Goal: Task Accomplishment & Management: Complete application form

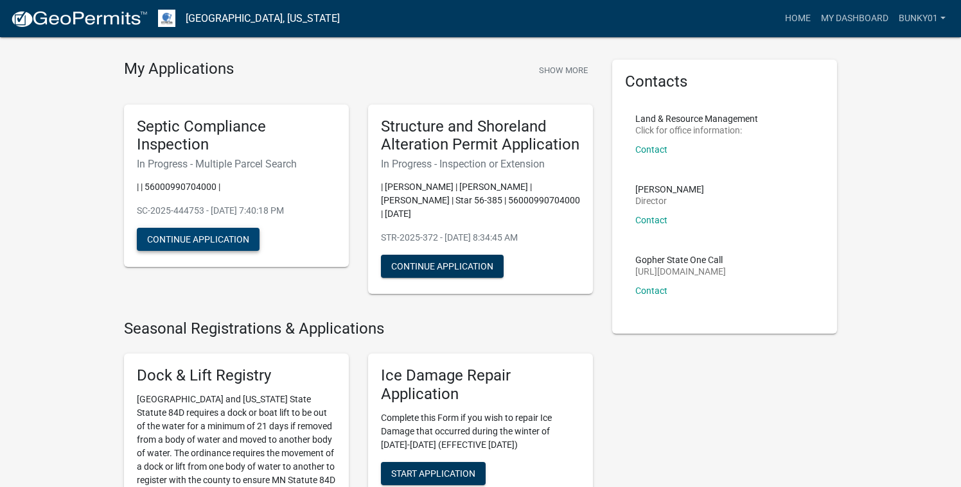
scroll to position [23, 0]
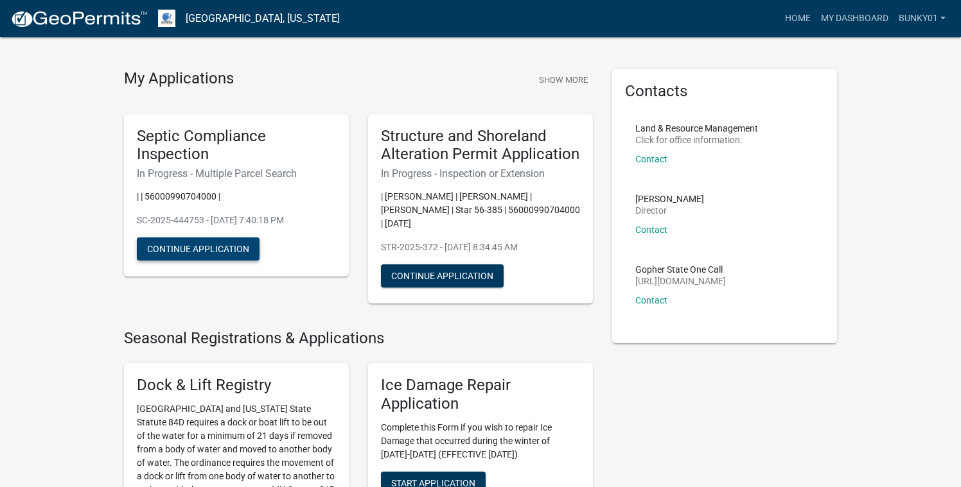
click at [200, 246] on button "Continue Application" at bounding box center [198, 249] width 123 height 23
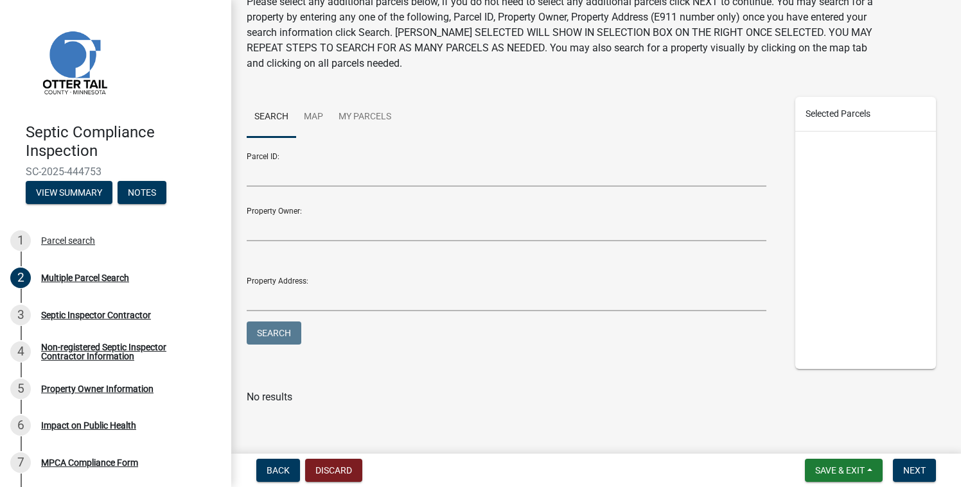
scroll to position [64, 0]
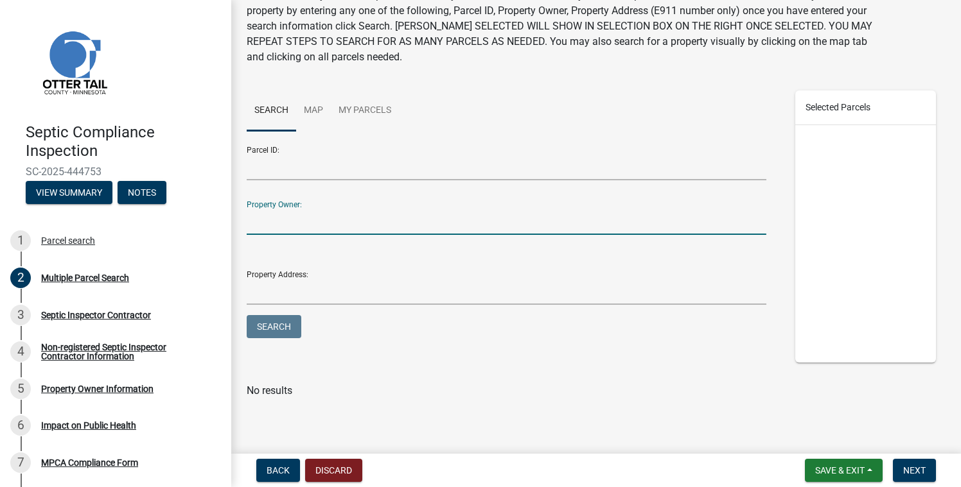
click at [277, 223] on input "Property Owner:" at bounding box center [506, 222] width 519 height 26
type input "[PERSON_NAME]"
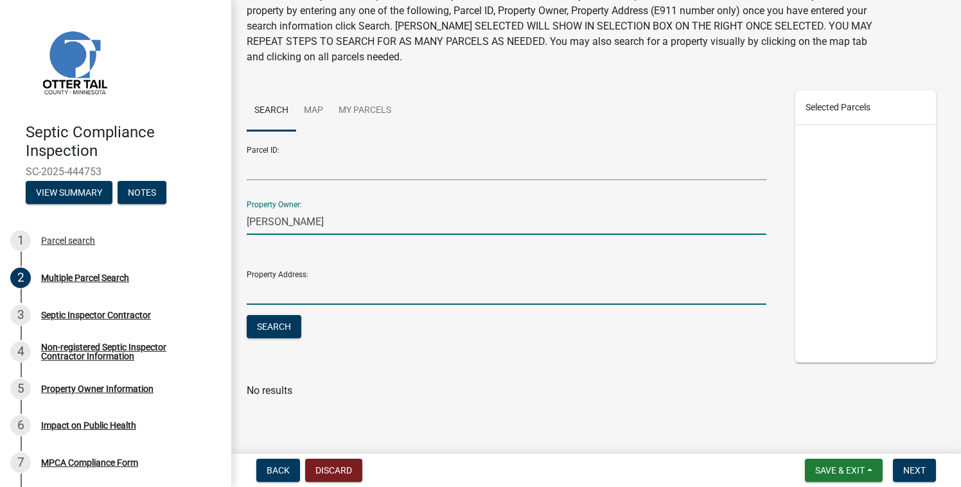
click at [275, 299] on input "Property Address:" at bounding box center [506, 292] width 519 height 26
type input "3"
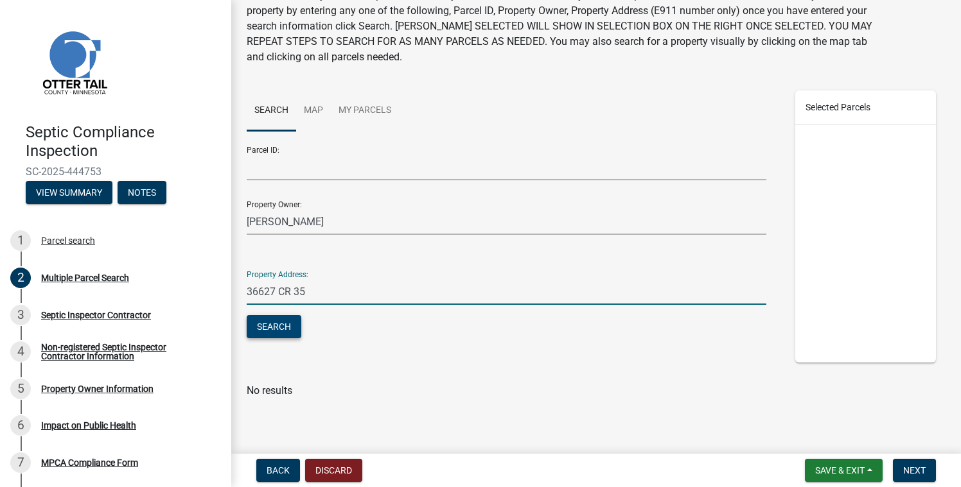
type input "36627 CR 35"
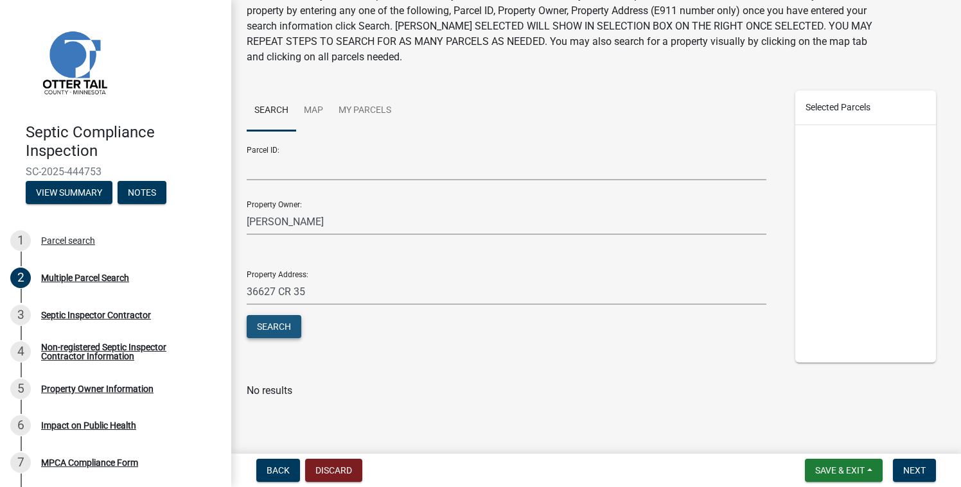
click at [278, 324] on button "Search" at bounding box center [274, 326] width 55 height 23
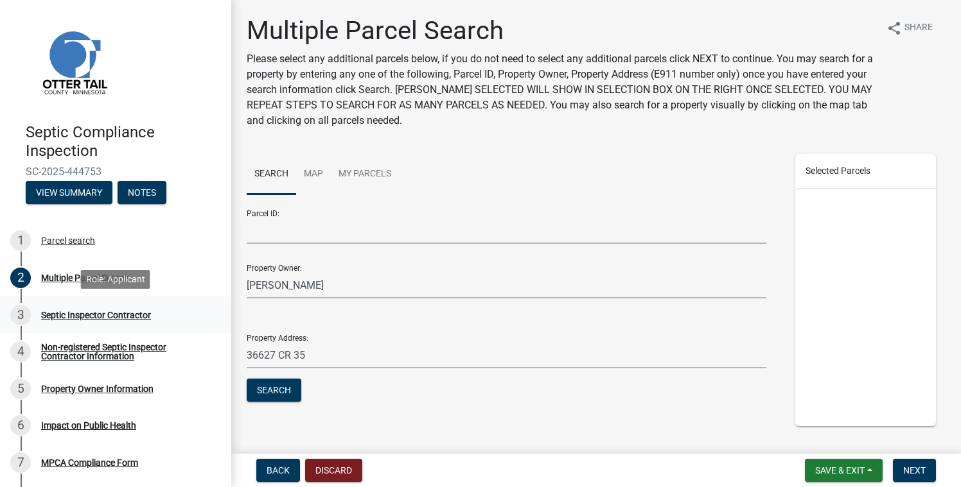
click at [67, 309] on div "3 Septic Inspector Contractor" at bounding box center [110, 315] width 200 height 21
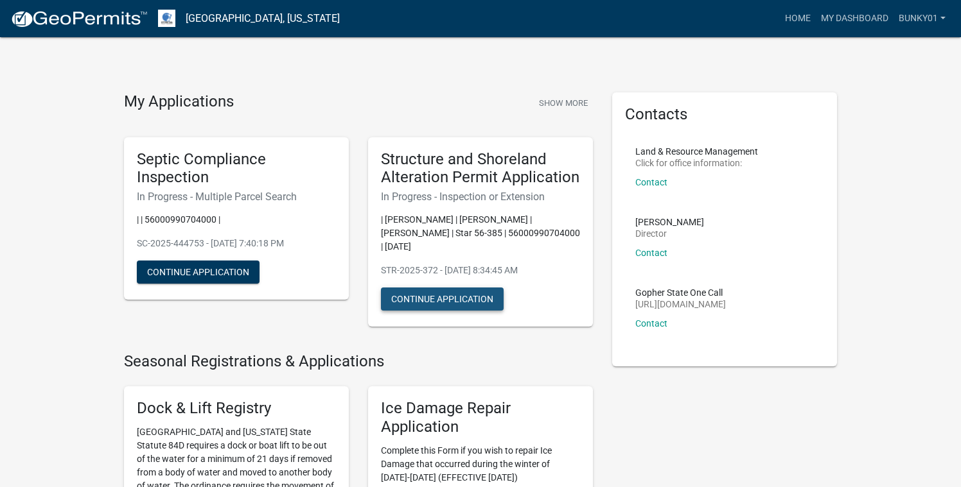
click at [418, 298] on button "Continue Application" at bounding box center [442, 299] width 123 height 23
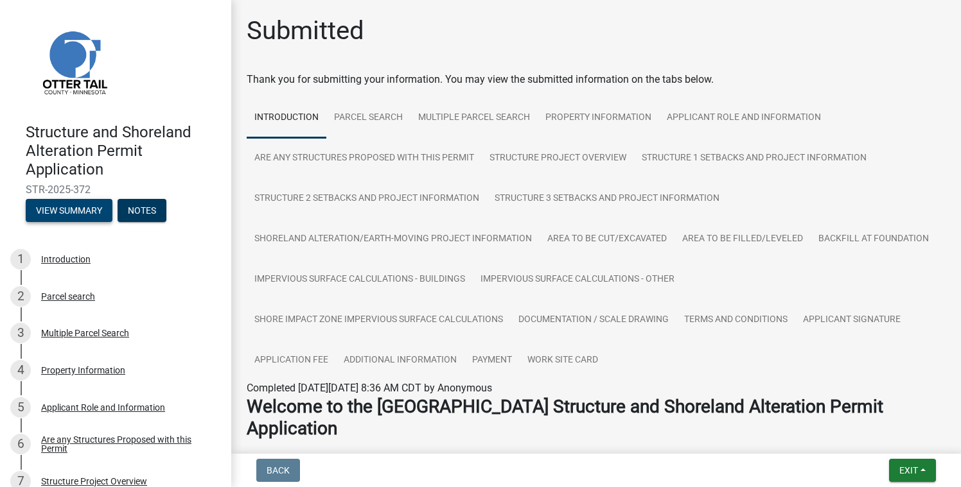
click at [74, 210] on button "View Summary" at bounding box center [69, 210] width 87 height 23
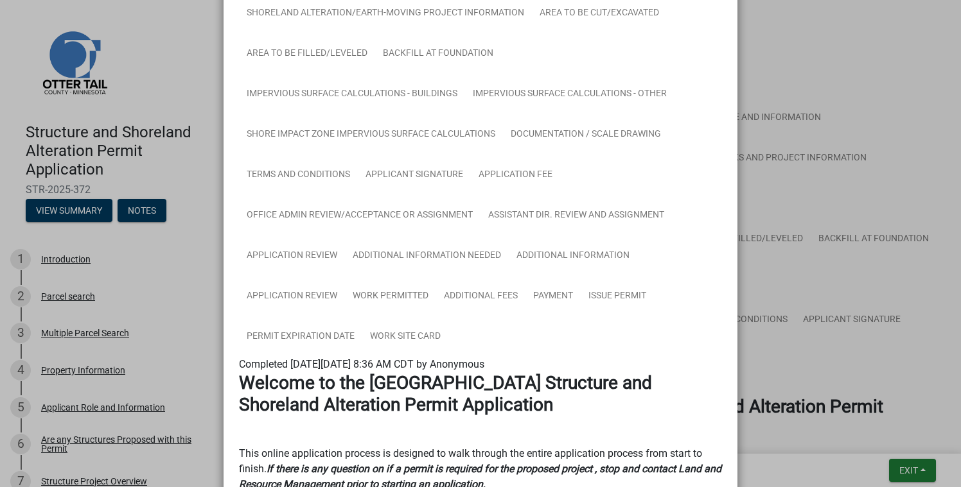
scroll to position [254, 0]
click at [309, 336] on link "Permit Expiration Date" at bounding box center [300, 336] width 123 height 41
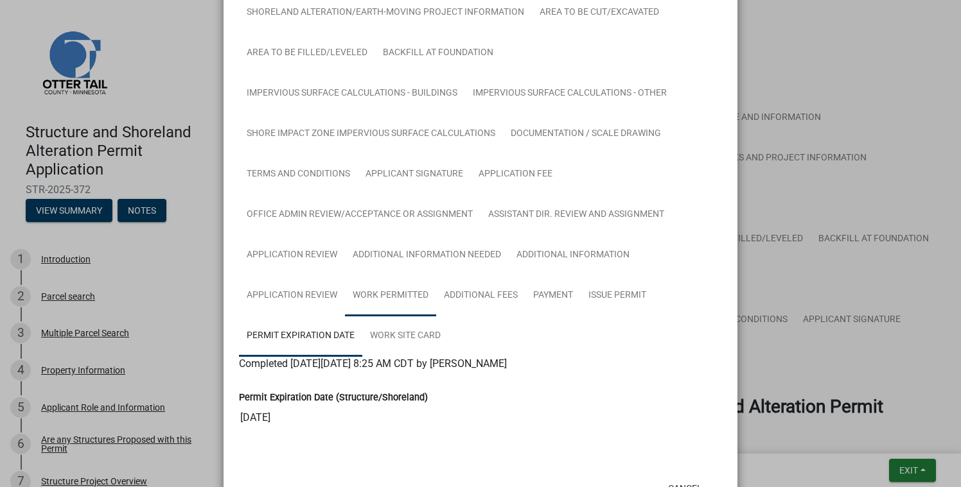
click at [384, 297] on link "Work Permitted" at bounding box center [390, 295] width 91 height 41
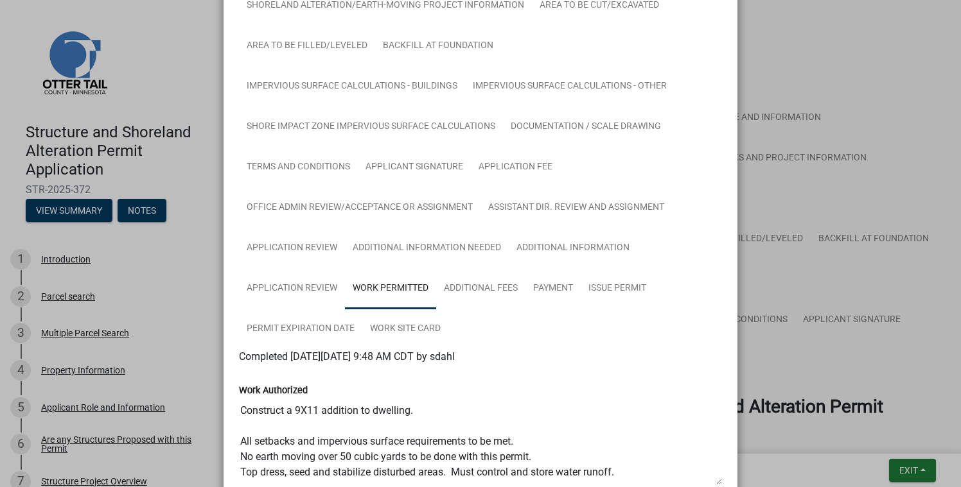
scroll to position [245, 0]
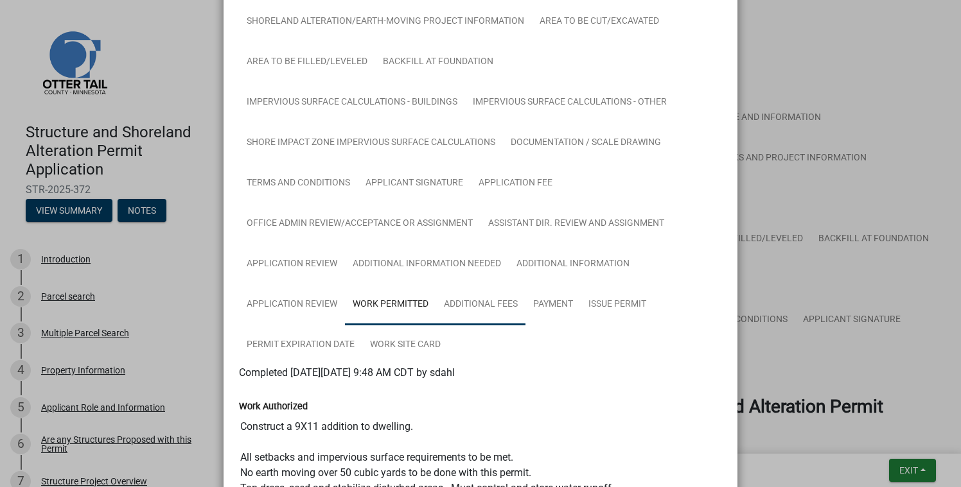
click at [479, 306] on link "Additional Fees" at bounding box center [480, 304] width 89 height 41
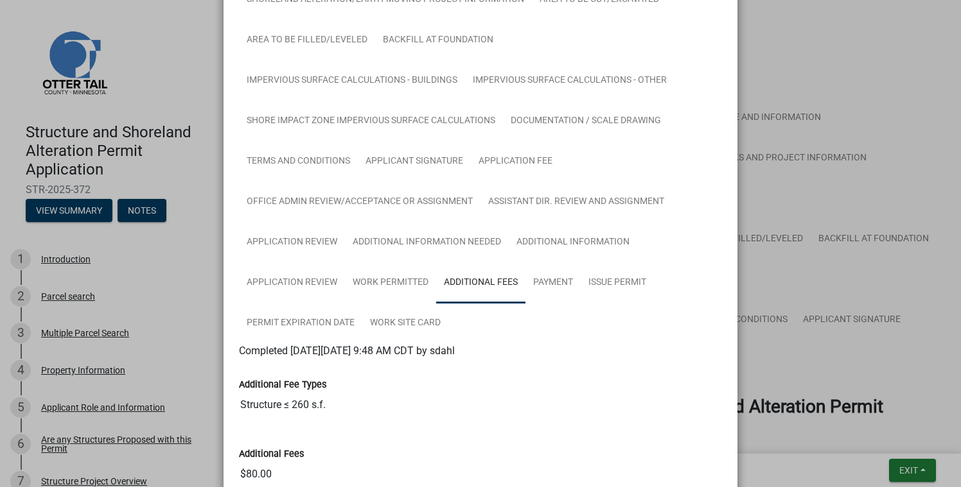
scroll to position [239, 0]
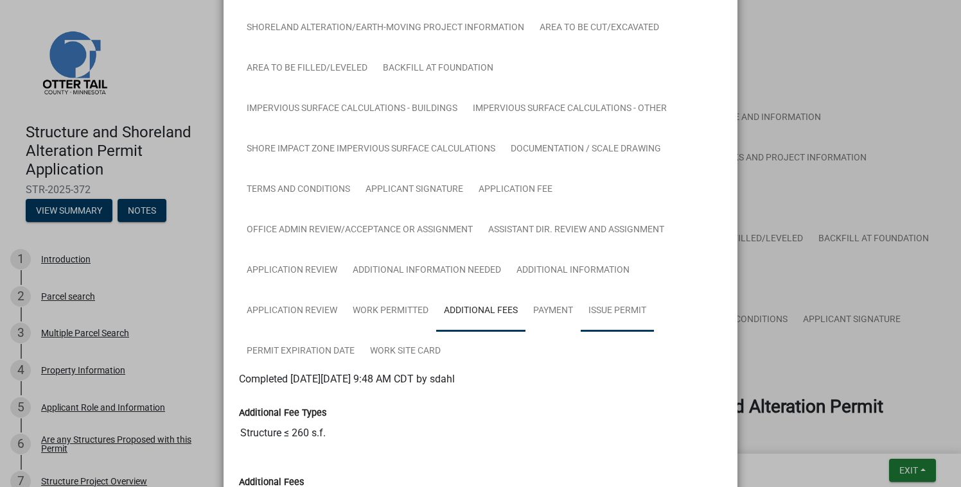
click at [622, 312] on link "Issue Permit" at bounding box center [616, 311] width 73 height 41
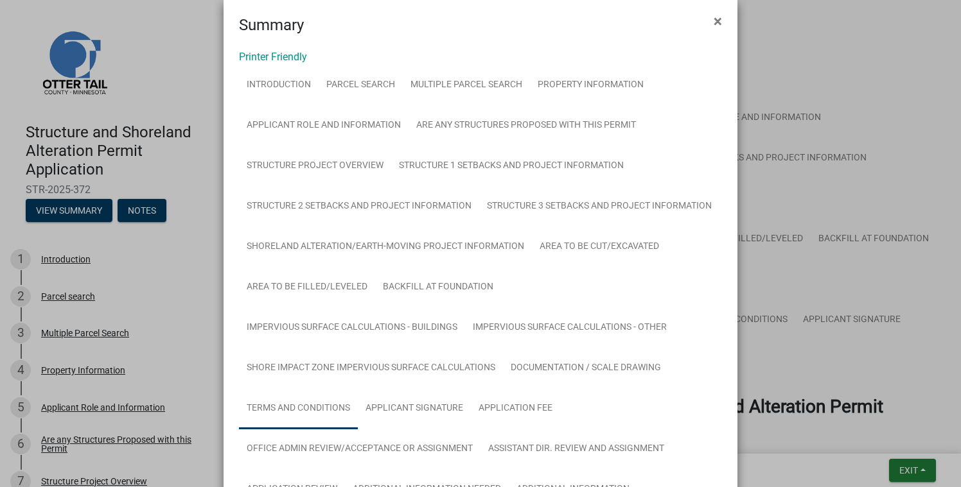
scroll to position [18, 0]
click at [374, 89] on link "Parcel search" at bounding box center [360, 87] width 84 height 41
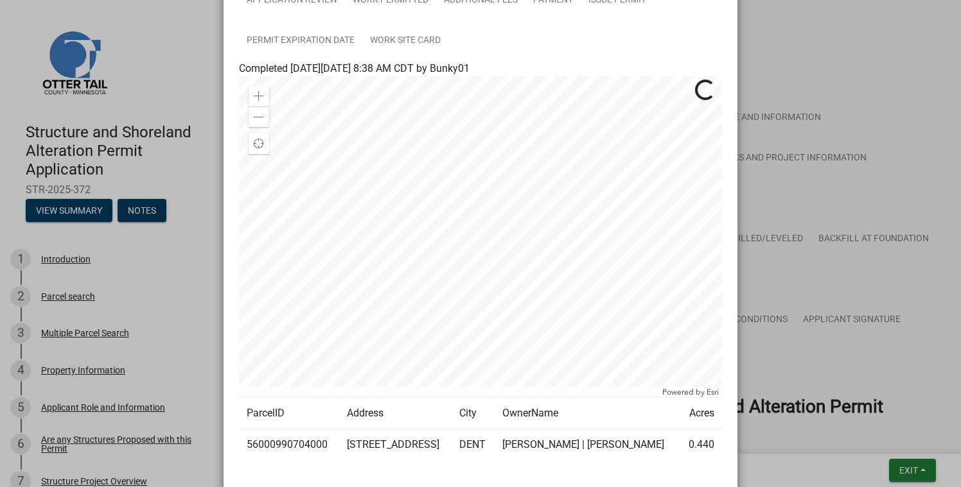
scroll to position [552, 0]
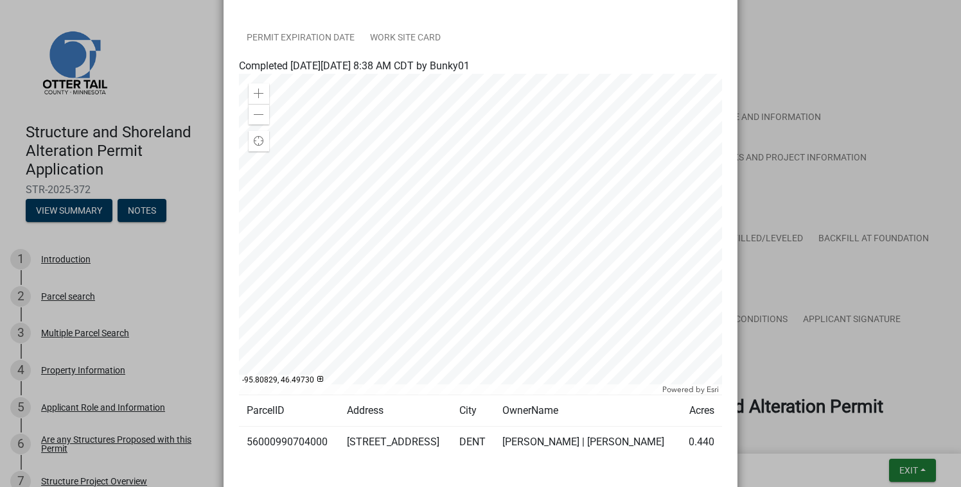
click at [327, 440] on td "56000990704000" at bounding box center [289, 442] width 100 height 31
drag, startPoint x: 327, startPoint y: 440, endPoint x: 247, endPoint y: 442, distance: 79.6
click at [247, 442] on td "56000990704000" at bounding box center [289, 442] width 100 height 31
copy td "56000990704000"
click at [7, 48] on ngb-modal-window "Summary × Printer Friendly Introduction Parcel search Multiple Parcel Search Pr…" at bounding box center [480, 243] width 961 height 487
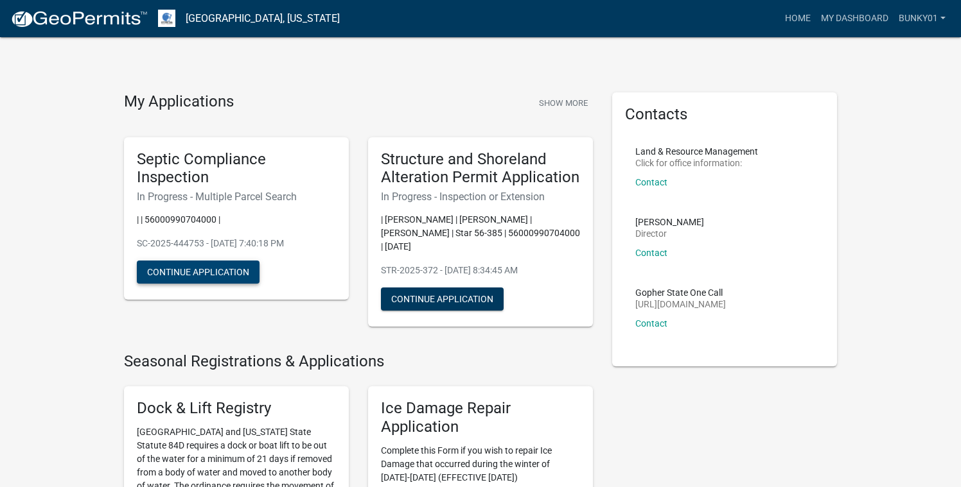
click at [193, 273] on button "Continue Application" at bounding box center [198, 272] width 123 height 23
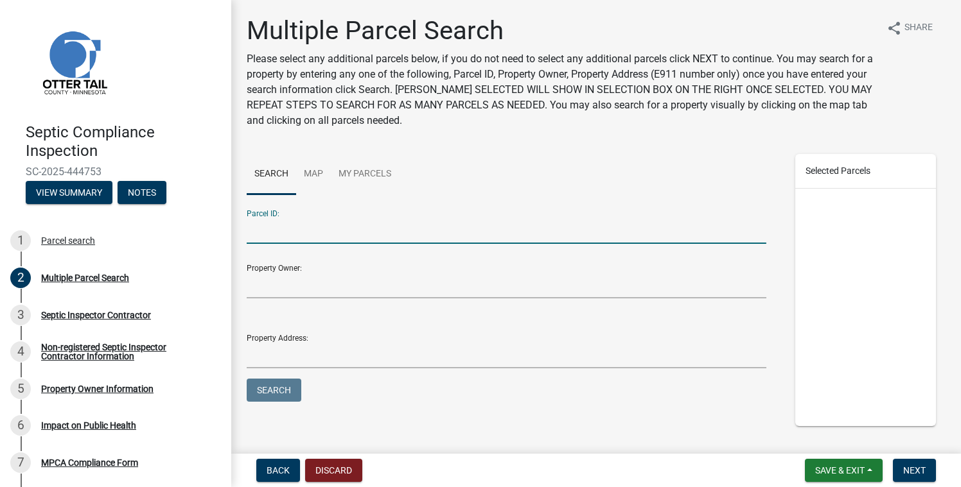
click at [266, 236] on input "Parcel ID:" at bounding box center [506, 231] width 519 height 26
paste input "56000990704000"
type input "56000990704000"
click at [277, 389] on button "Search" at bounding box center [274, 390] width 55 height 23
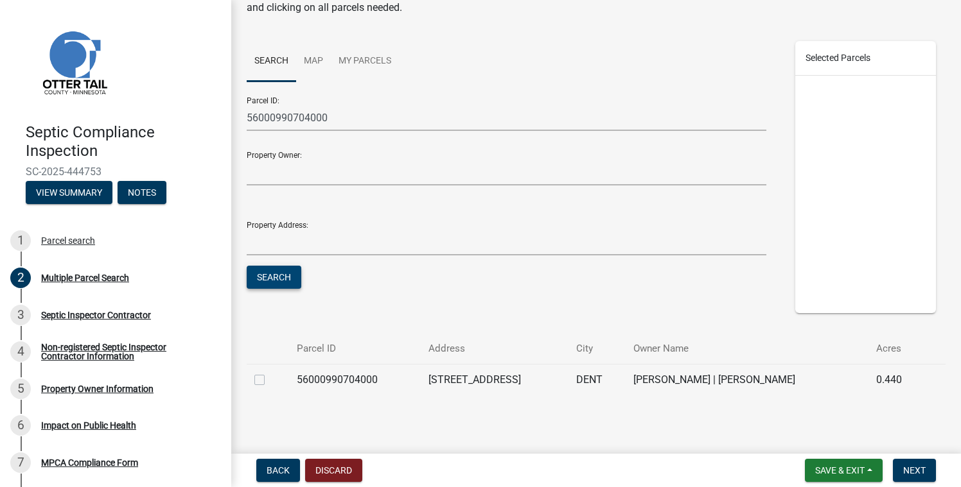
scroll to position [120, 0]
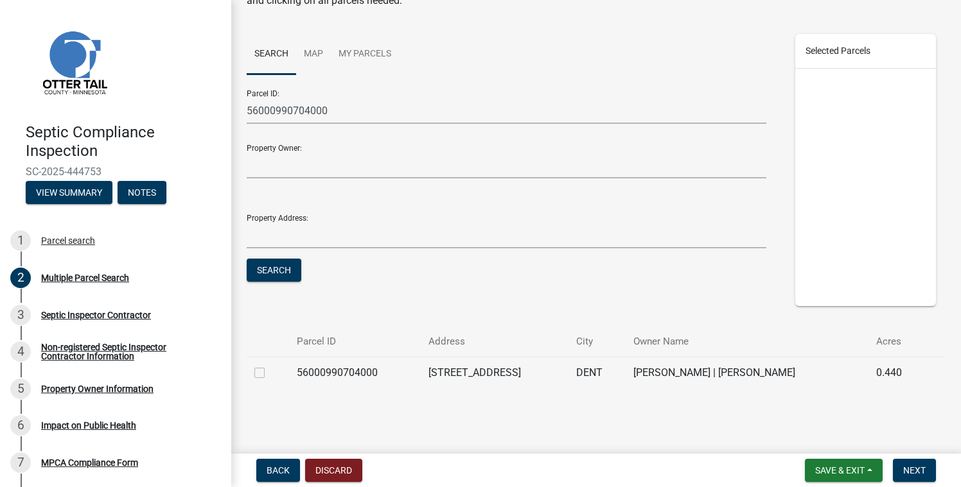
click at [270, 365] on label at bounding box center [270, 365] width 0 height 0
click at [270, 374] on input "checkbox" at bounding box center [274, 369] width 8 height 8
checkbox input "true"
click at [907, 466] on span "Next" at bounding box center [914, 471] width 22 height 10
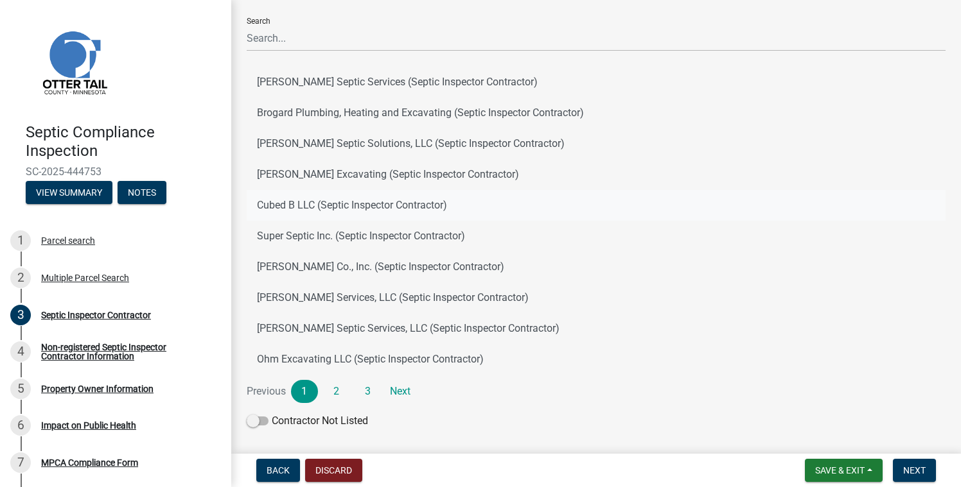
scroll to position [100, 0]
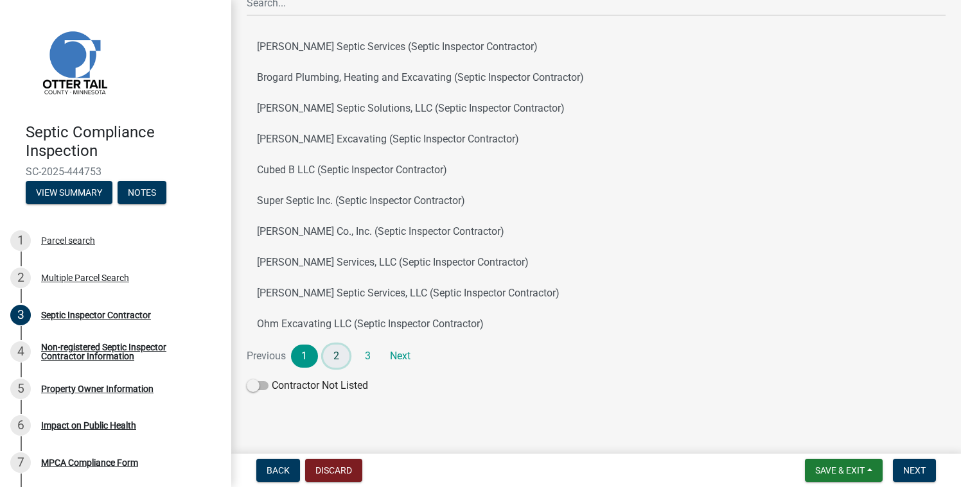
click at [340, 356] on link "2" at bounding box center [336, 356] width 27 height 23
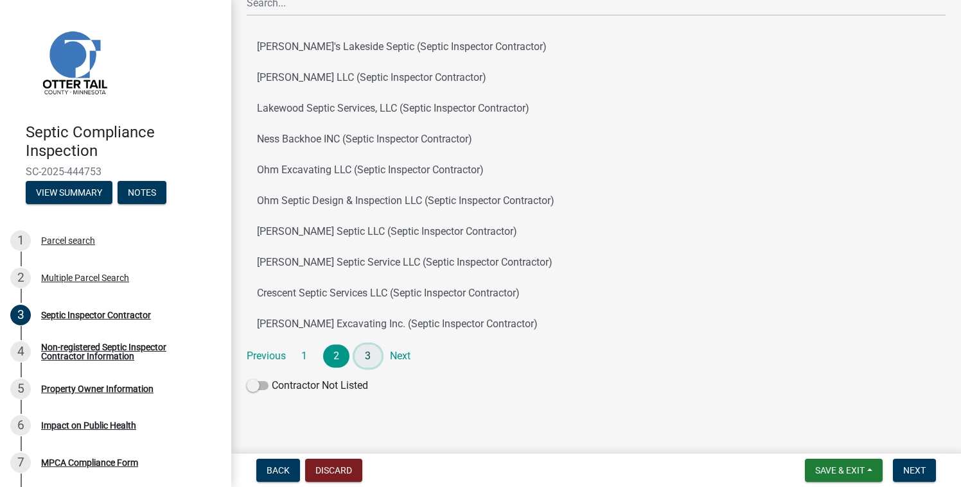
click at [364, 359] on link "3" at bounding box center [367, 356] width 27 height 23
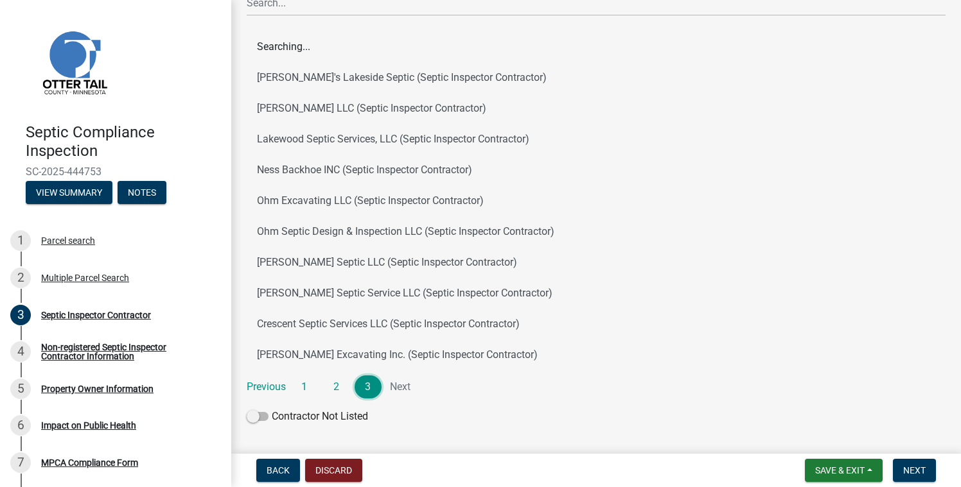
scroll to position [0, 0]
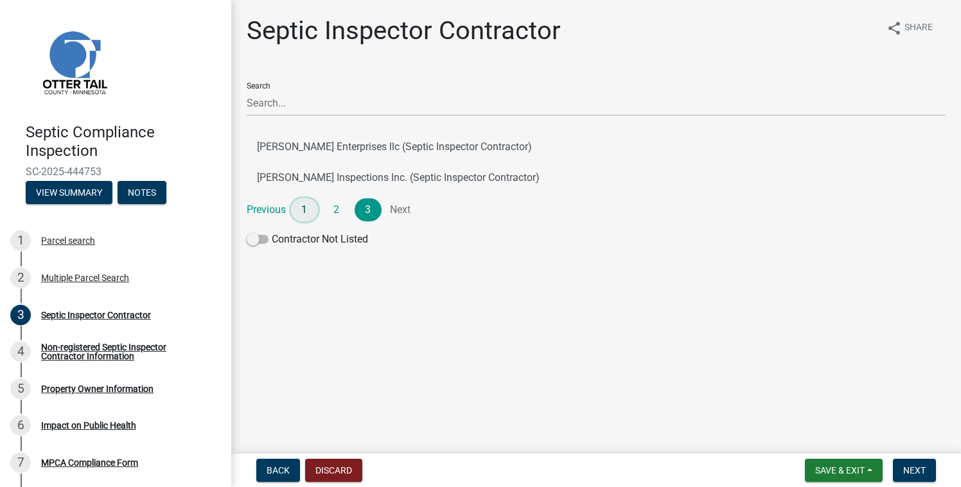
click at [305, 213] on link "1" at bounding box center [304, 209] width 27 height 23
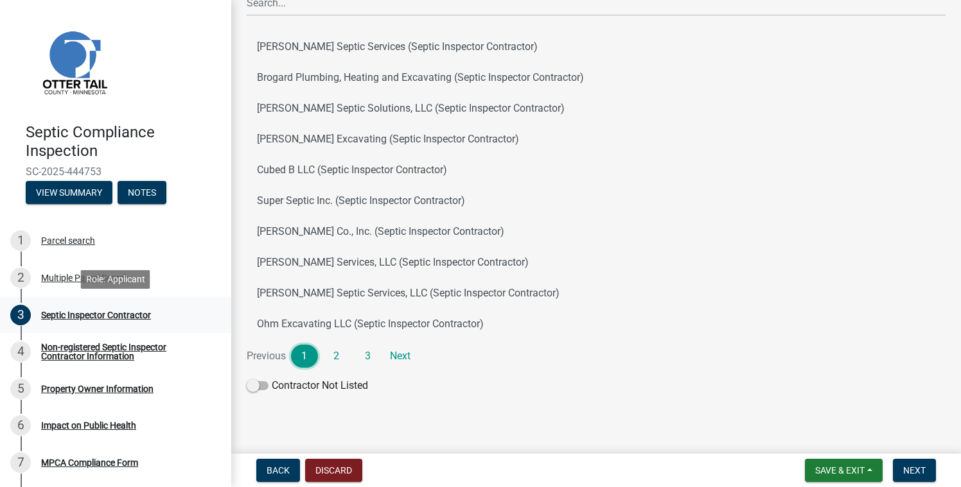
scroll to position [28, 0]
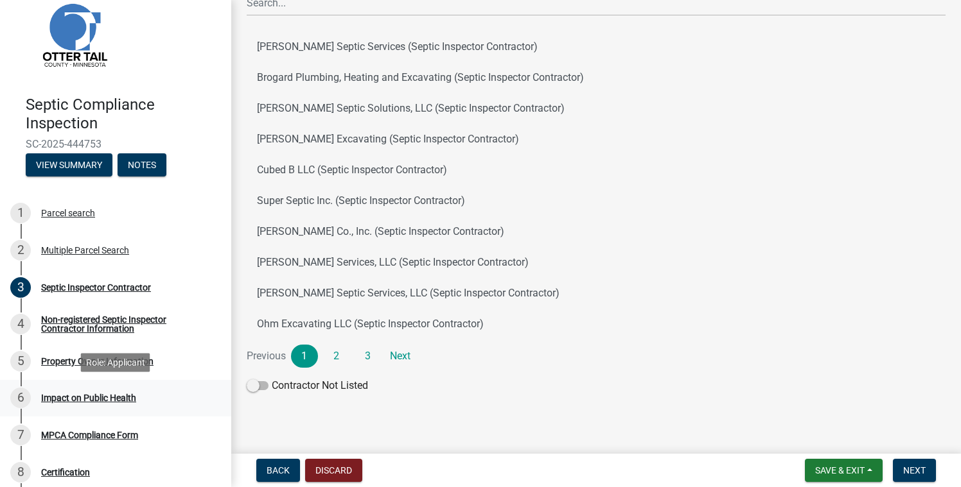
click at [106, 403] on div "Impact on Public Health" at bounding box center [88, 398] width 95 height 9
click at [916, 467] on span "Next" at bounding box center [914, 471] width 22 height 10
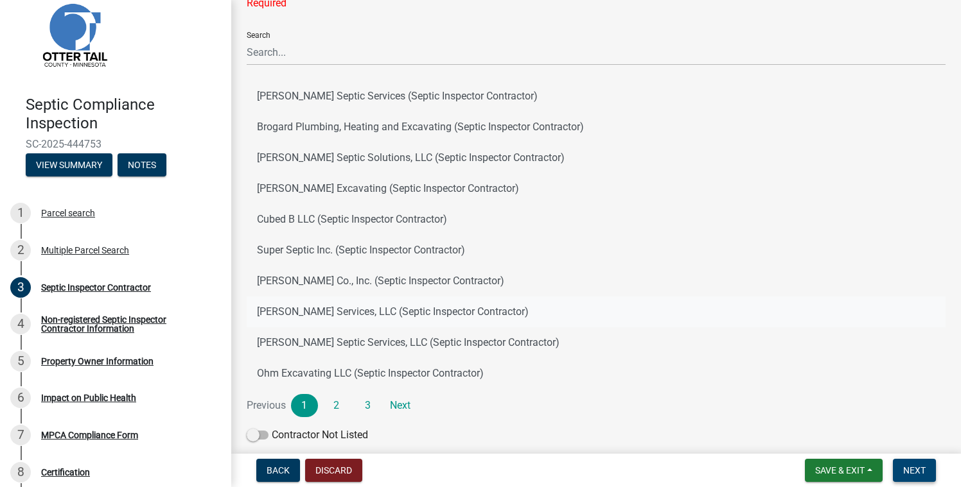
scroll to position [126, 0]
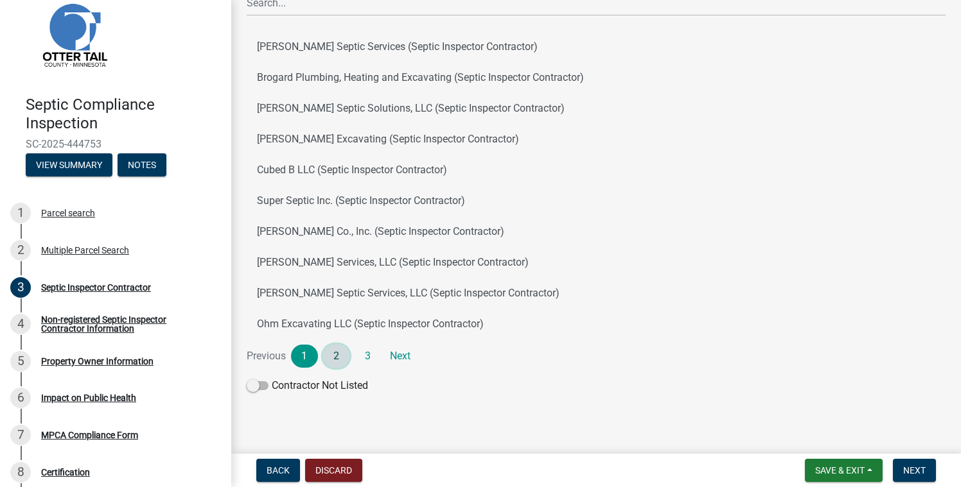
click at [334, 356] on link "2" at bounding box center [336, 356] width 27 height 23
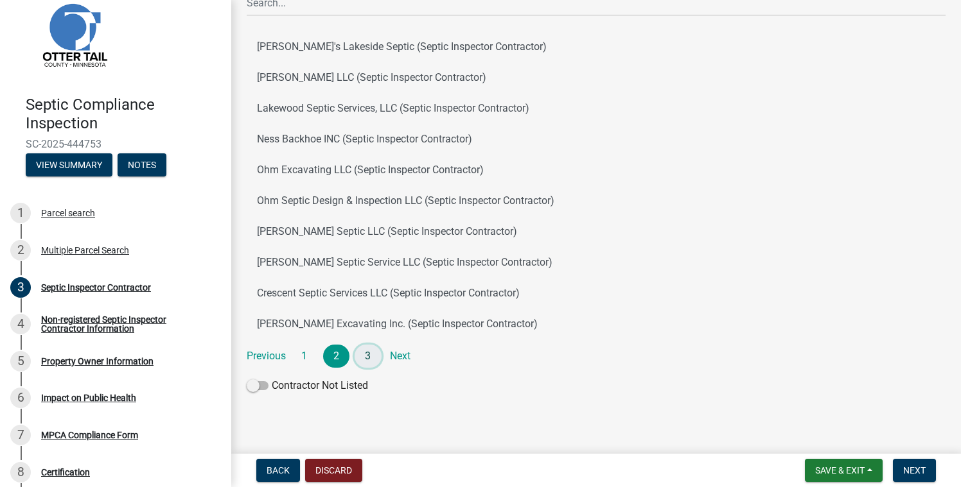
click at [371, 358] on link "3" at bounding box center [367, 356] width 27 height 23
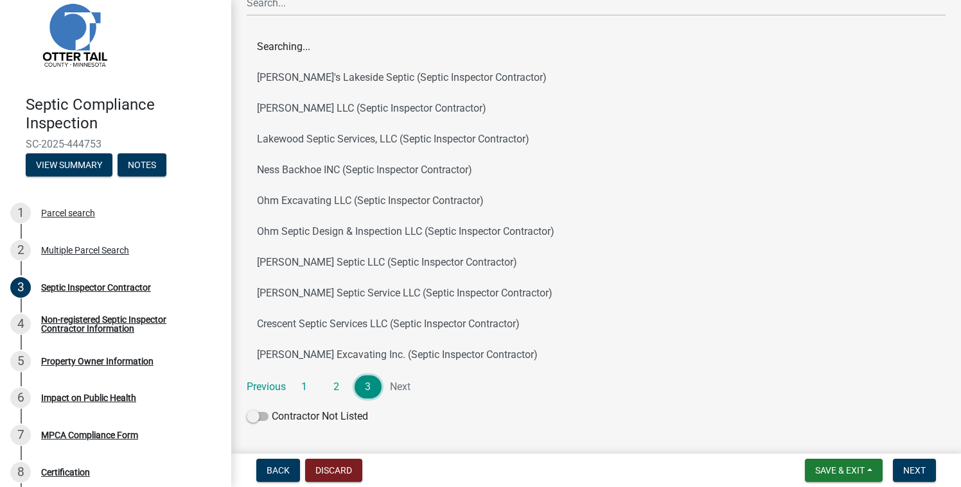
scroll to position [0, 0]
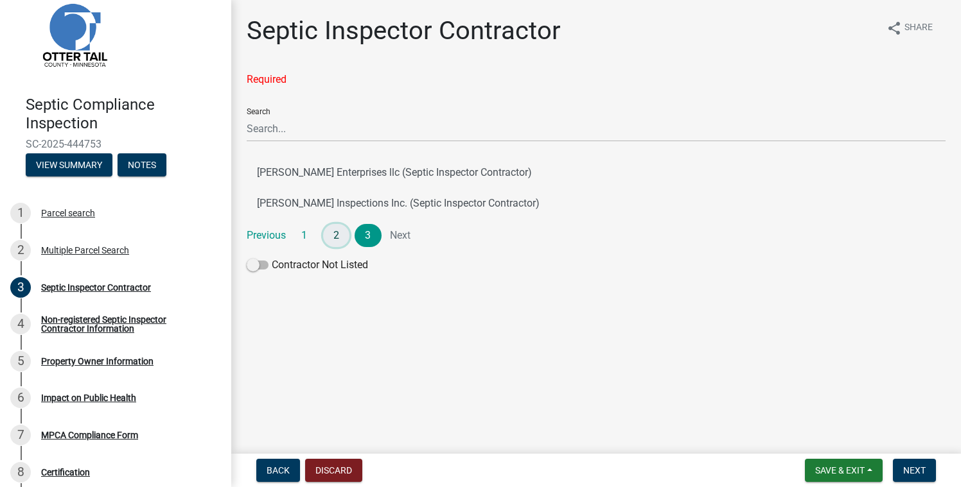
click at [338, 239] on link "2" at bounding box center [336, 235] width 27 height 23
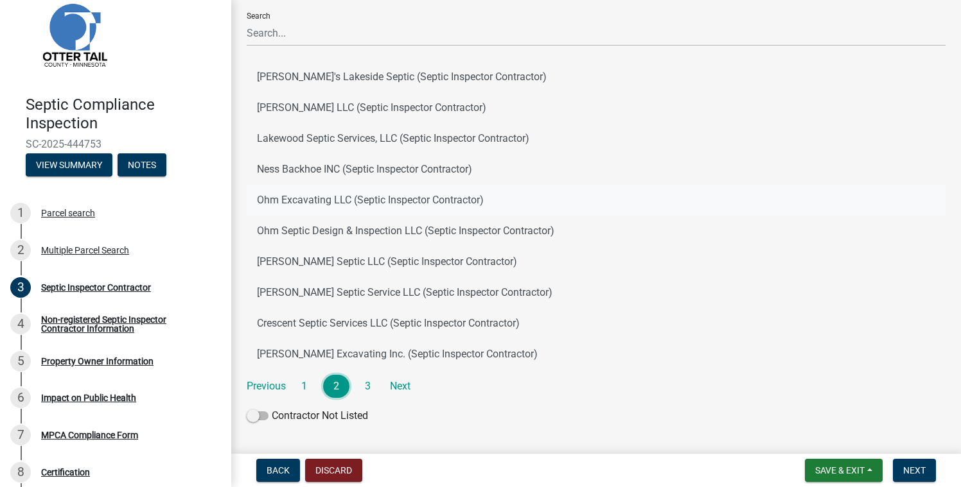
scroll to position [96, 0]
click at [94, 330] on div "Non-registered Septic Inspector Contractor Information" at bounding box center [126, 324] width 170 height 18
click at [918, 469] on span "Next" at bounding box center [914, 471] width 22 height 10
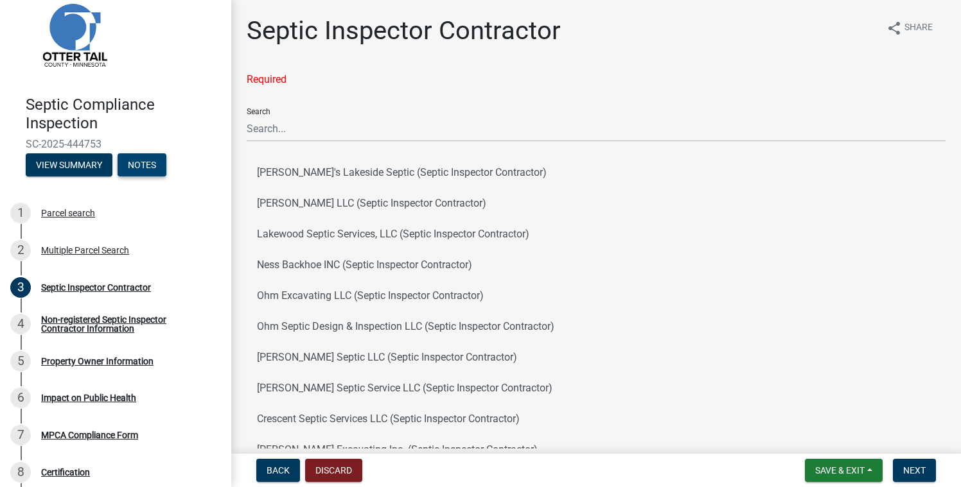
click at [146, 166] on button "Notes" at bounding box center [142, 164] width 49 height 23
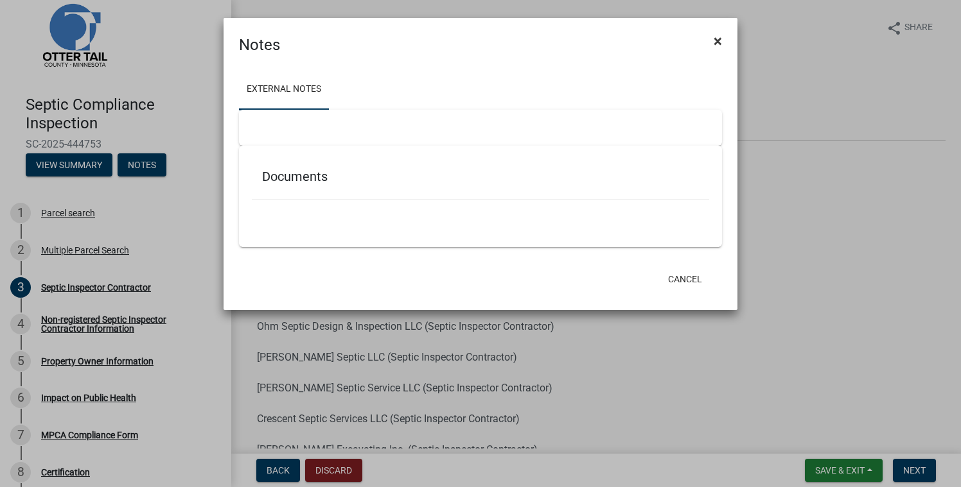
click at [718, 47] on span "×" at bounding box center [717, 41] width 8 height 18
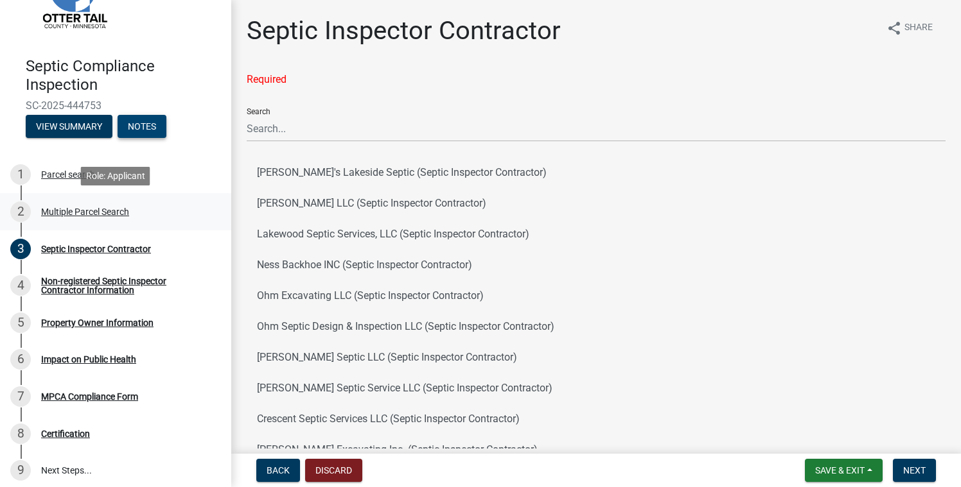
scroll to position [73, 0]
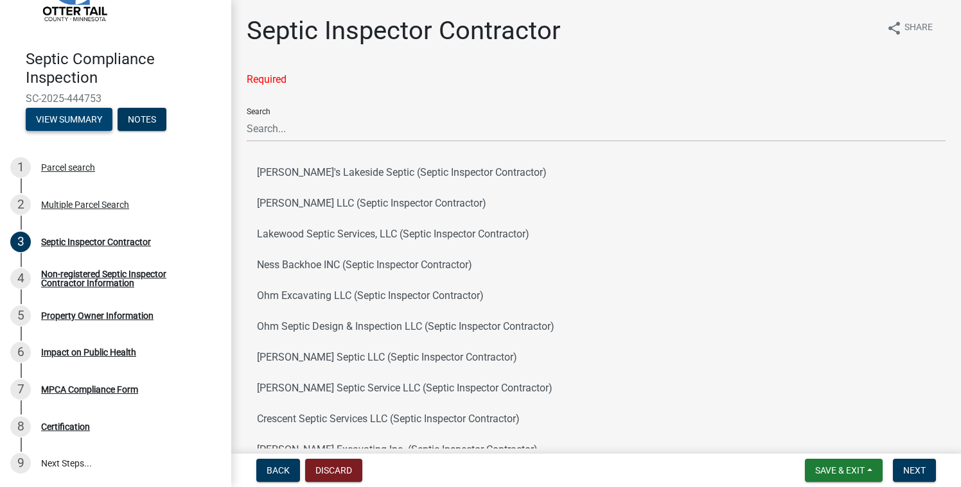
click at [78, 126] on button "View Summary" at bounding box center [69, 119] width 87 height 23
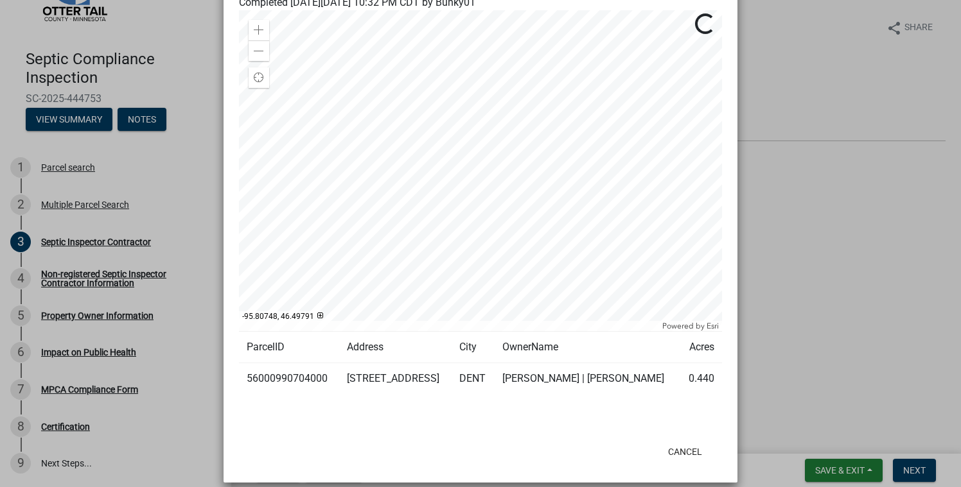
scroll to position [144, 0]
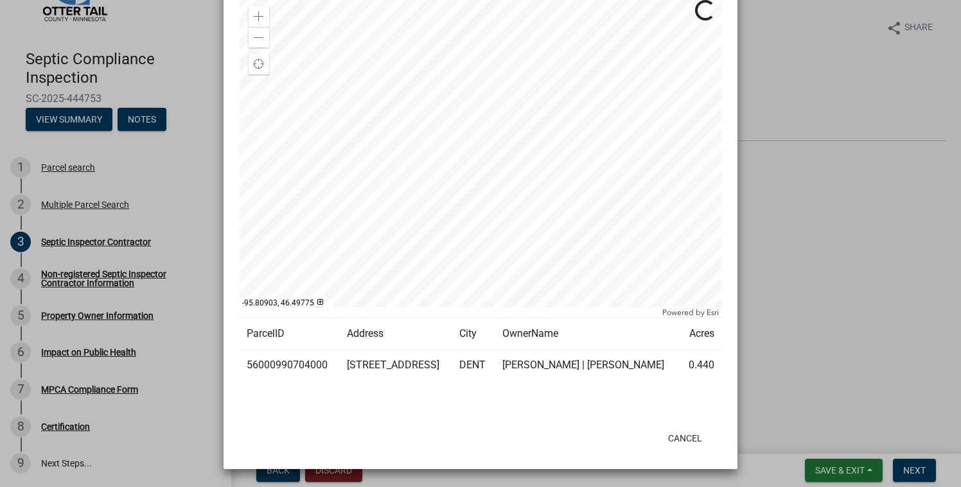
click at [186, 261] on ngb-modal-window "Summary × Printer Friendly Parcel search Multiple Parcel Search Completed [DATE…" at bounding box center [480, 243] width 961 height 487
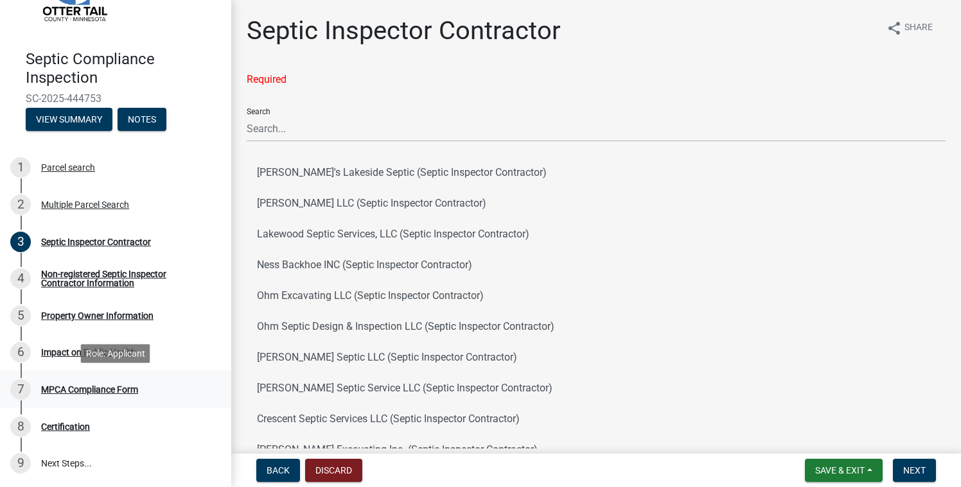
click at [92, 388] on div "MPCA Compliance Form" at bounding box center [89, 389] width 97 height 9
